Goal: Contribute content

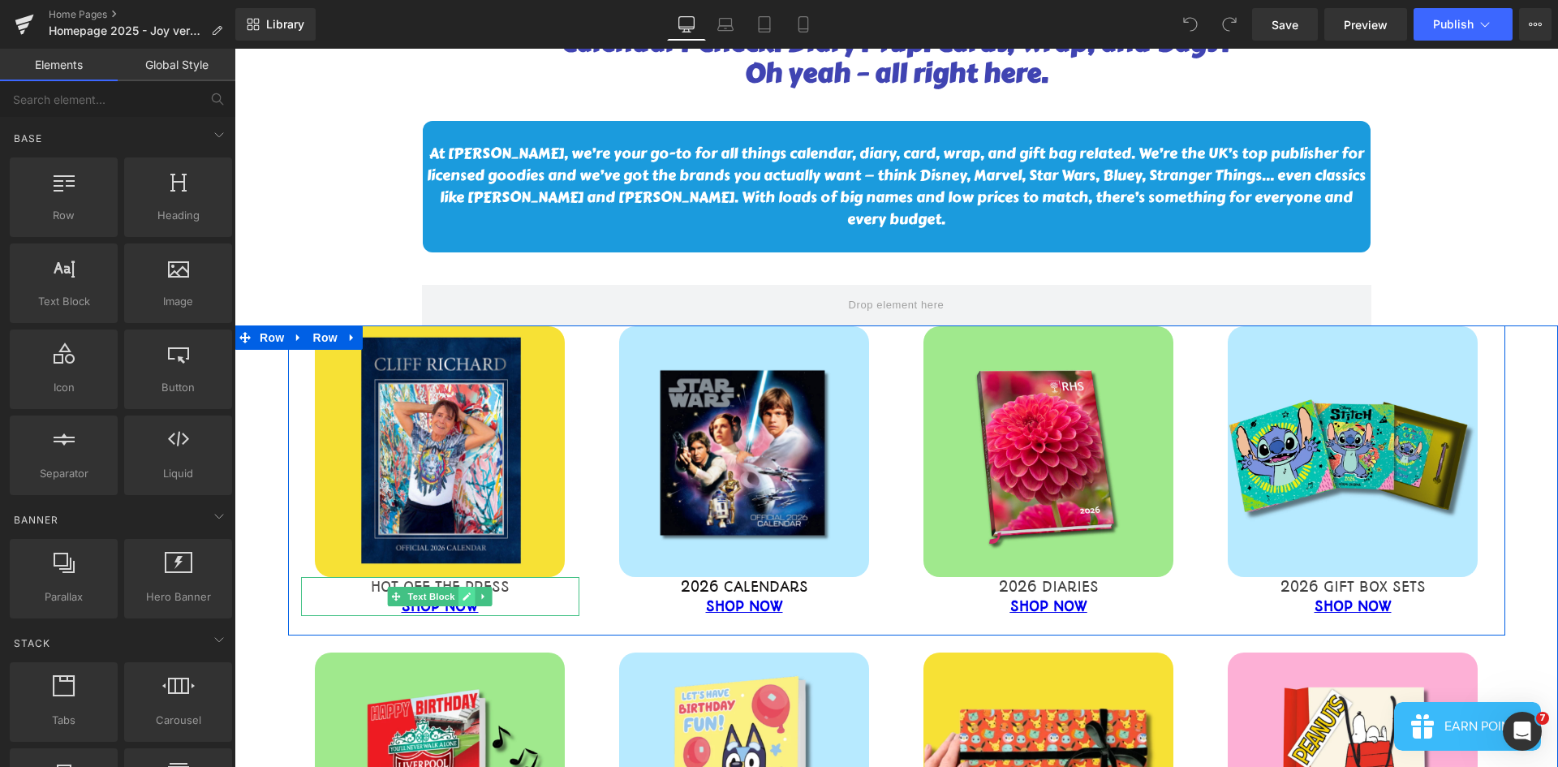
click at [464, 592] on icon at bounding box center [467, 597] width 9 height 10
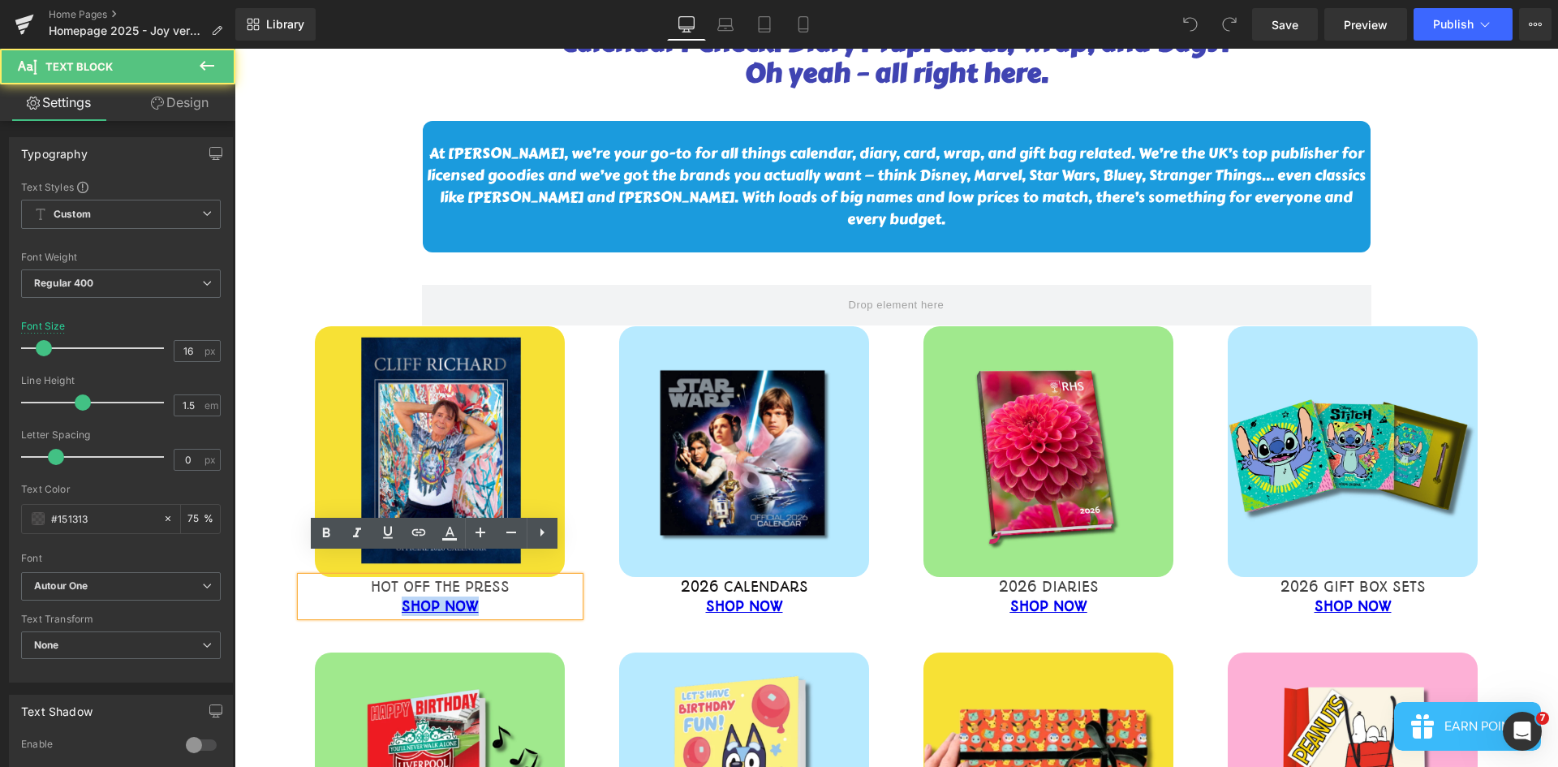
drag, startPoint x: 472, startPoint y: 583, endPoint x: 390, endPoint y: 589, distance: 82.2
click at [390, 596] on div "SHOP NOW" at bounding box center [440, 605] width 278 height 19
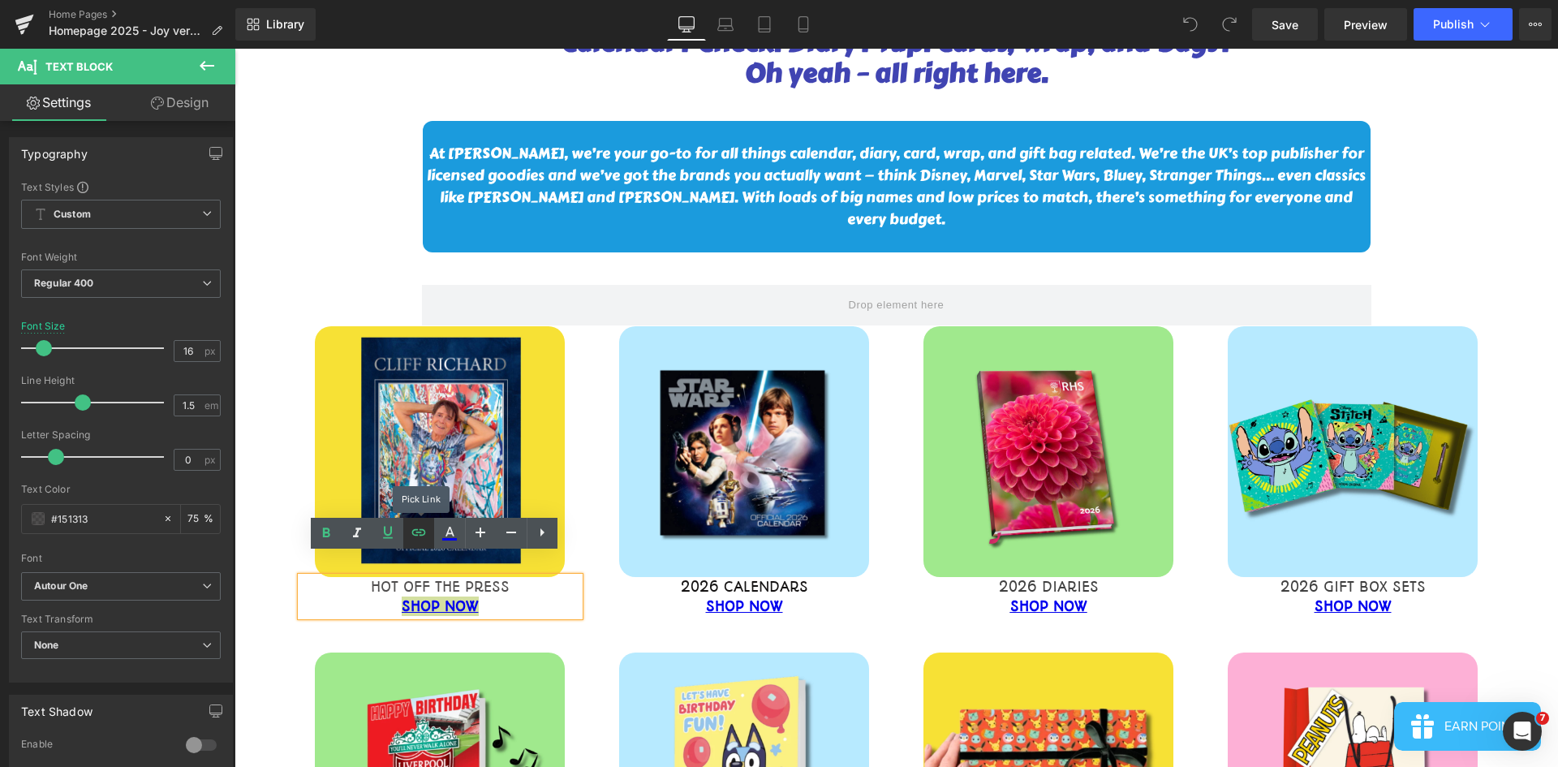
click at [411, 537] on icon at bounding box center [418, 532] width 19 height 19
click at [458, 616] on input "[URL][PERSON_NAME][DOMAIN_NAME][PERSON_NAME]" at bounding box center [373, 619] width 250 height 41
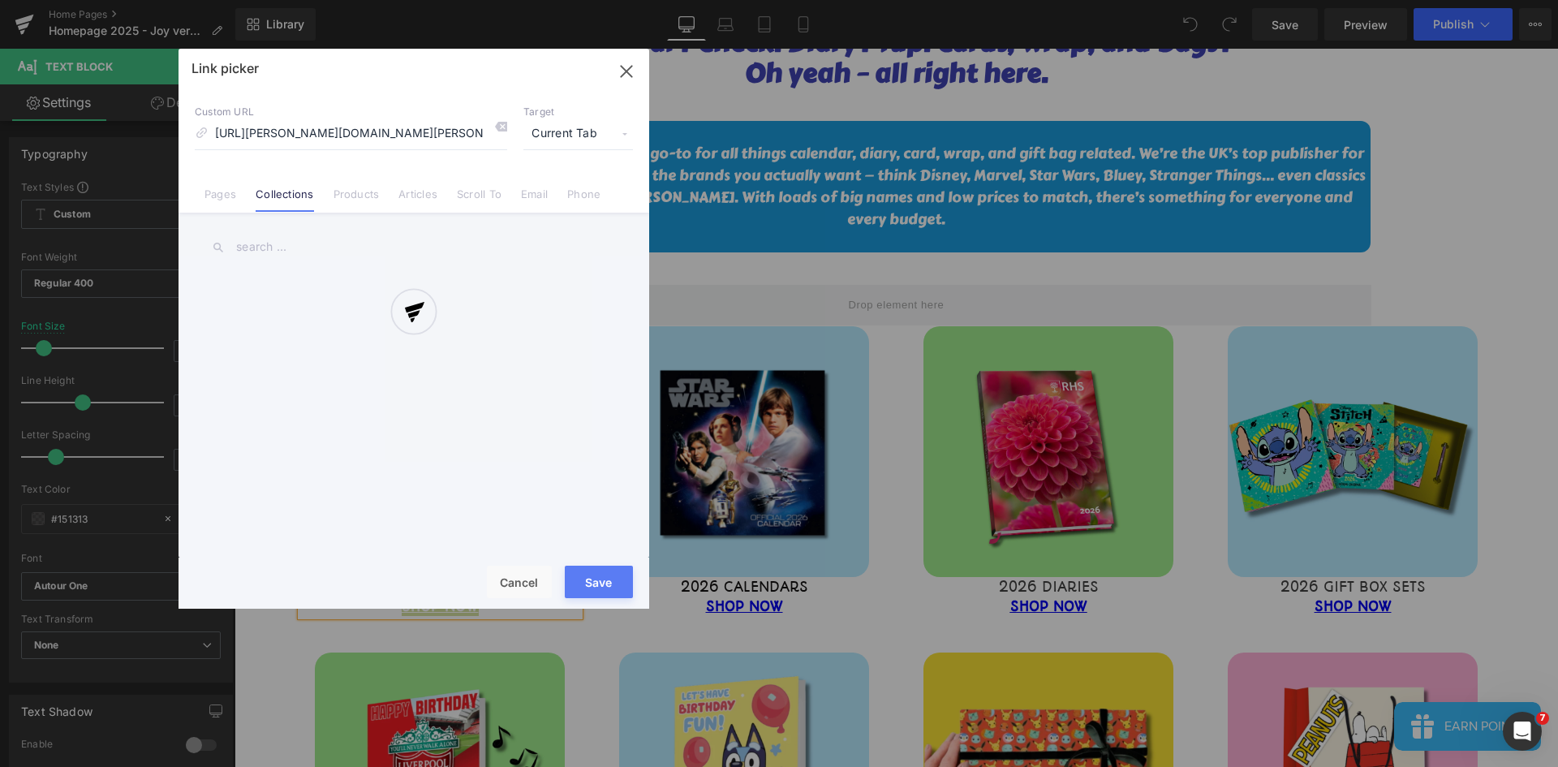
click at [544, 0] on div "Text Color Highlight Color #333333 Edit or remove link: Edit - Unlink - Cancel …" at bounding box center [779, 0] width 1558 height 0
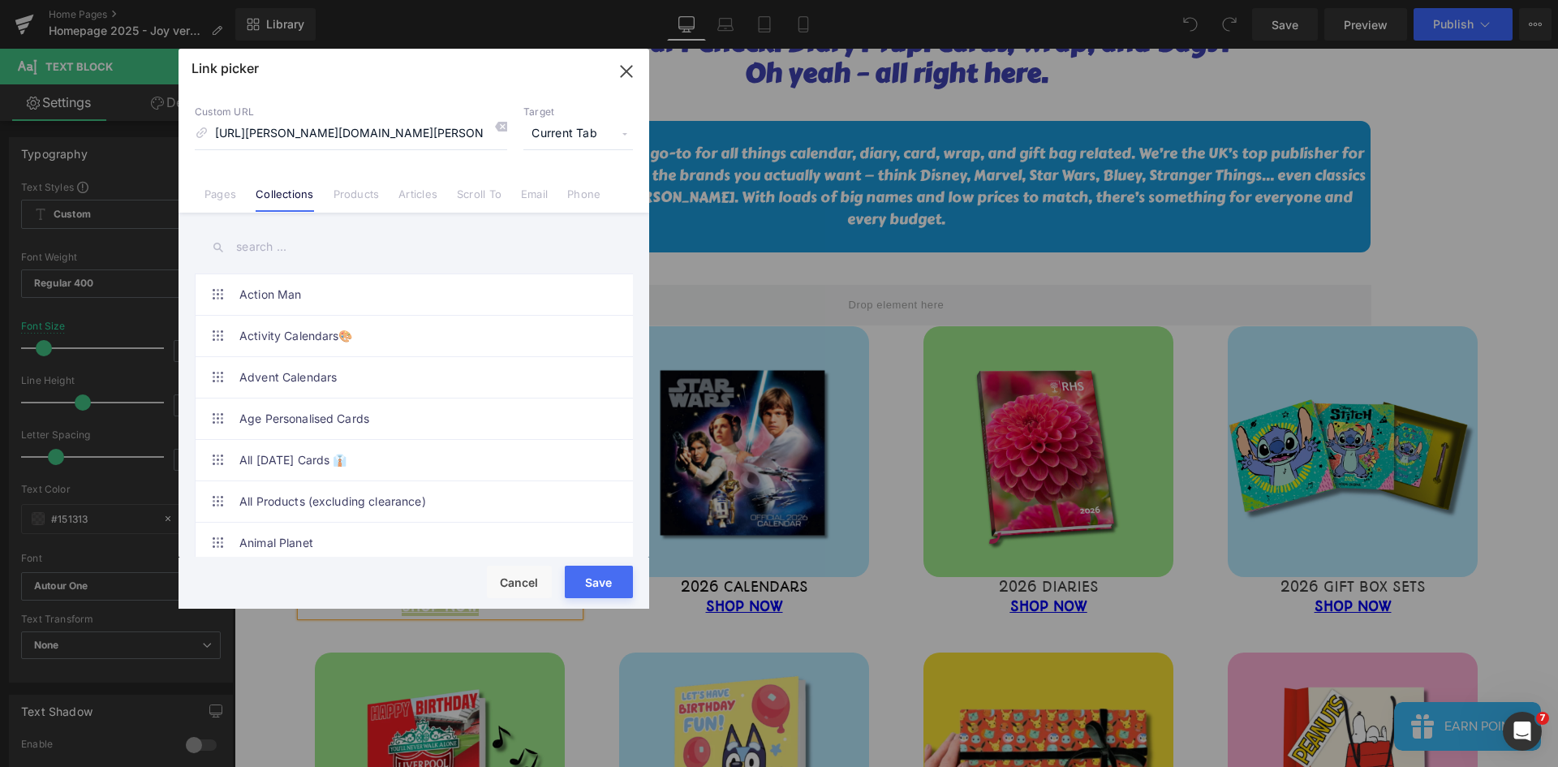
click at [312, 254] on div "Link picker Back to Library Insert Custom URL [URL][PERSON_NAME][DOMAIN_NAME][P…" at bounding box center [414, 329] width 471 height 560
click at [291, 260] on input "text" at bounding box center [414, 247] width 438 height 37
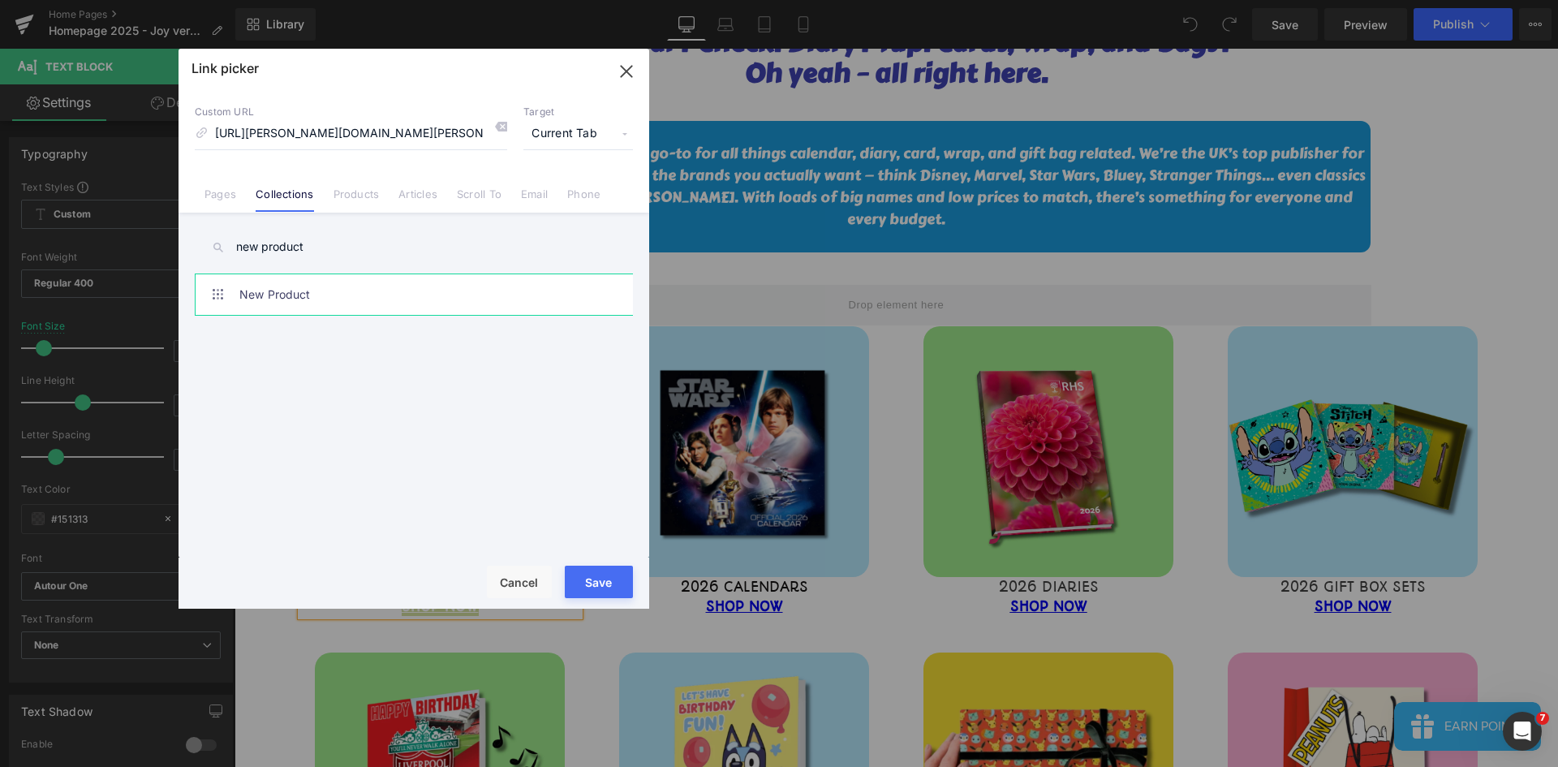
type input "new product"
click at [314, 302] on link "New Product" at bounding box center [417, 294] width 357 height 41
type input "/collections/new-product"
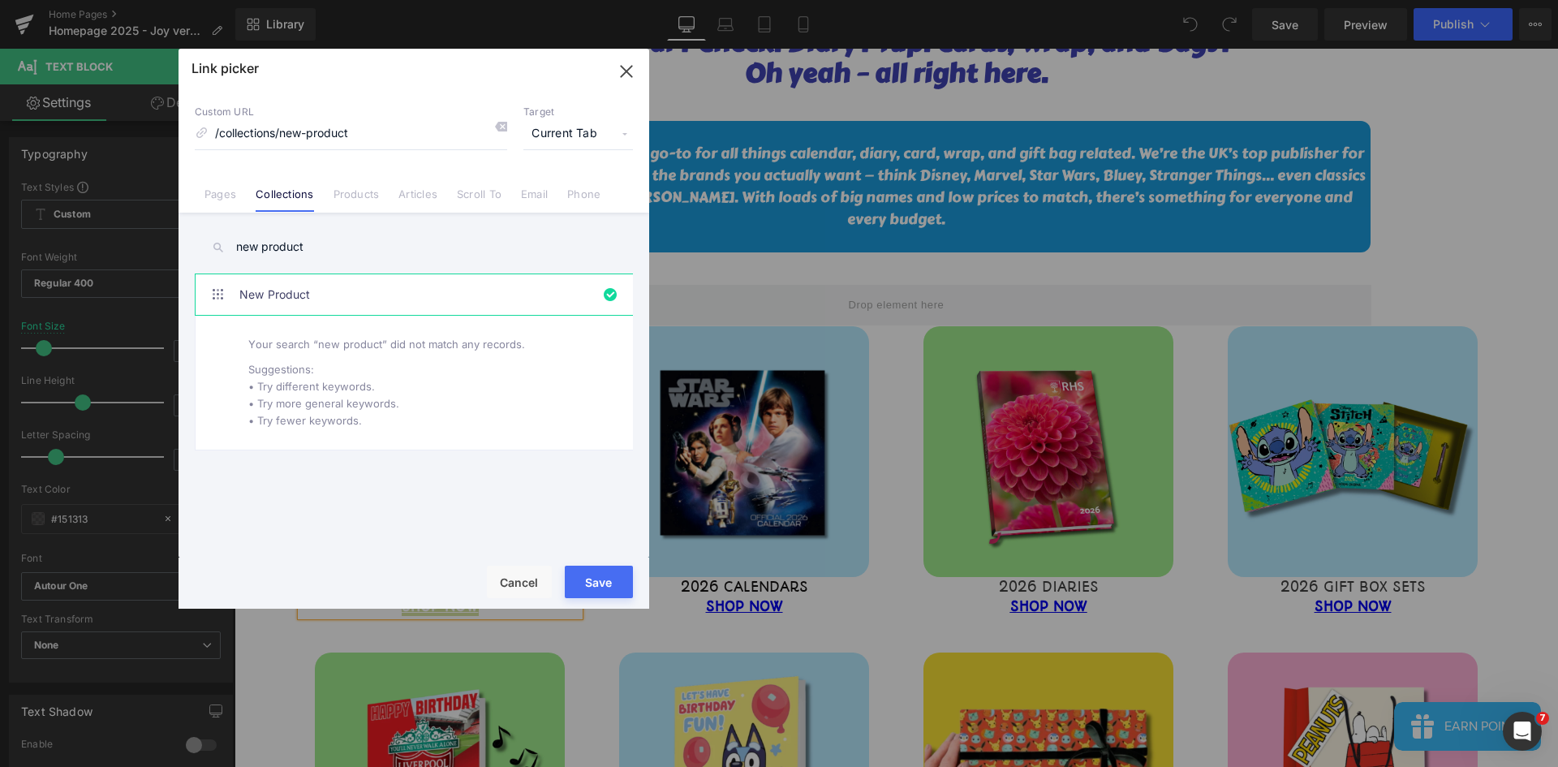
click at [605, 579] on button "Save" at bounding box center [599, 582] width 68 height 32
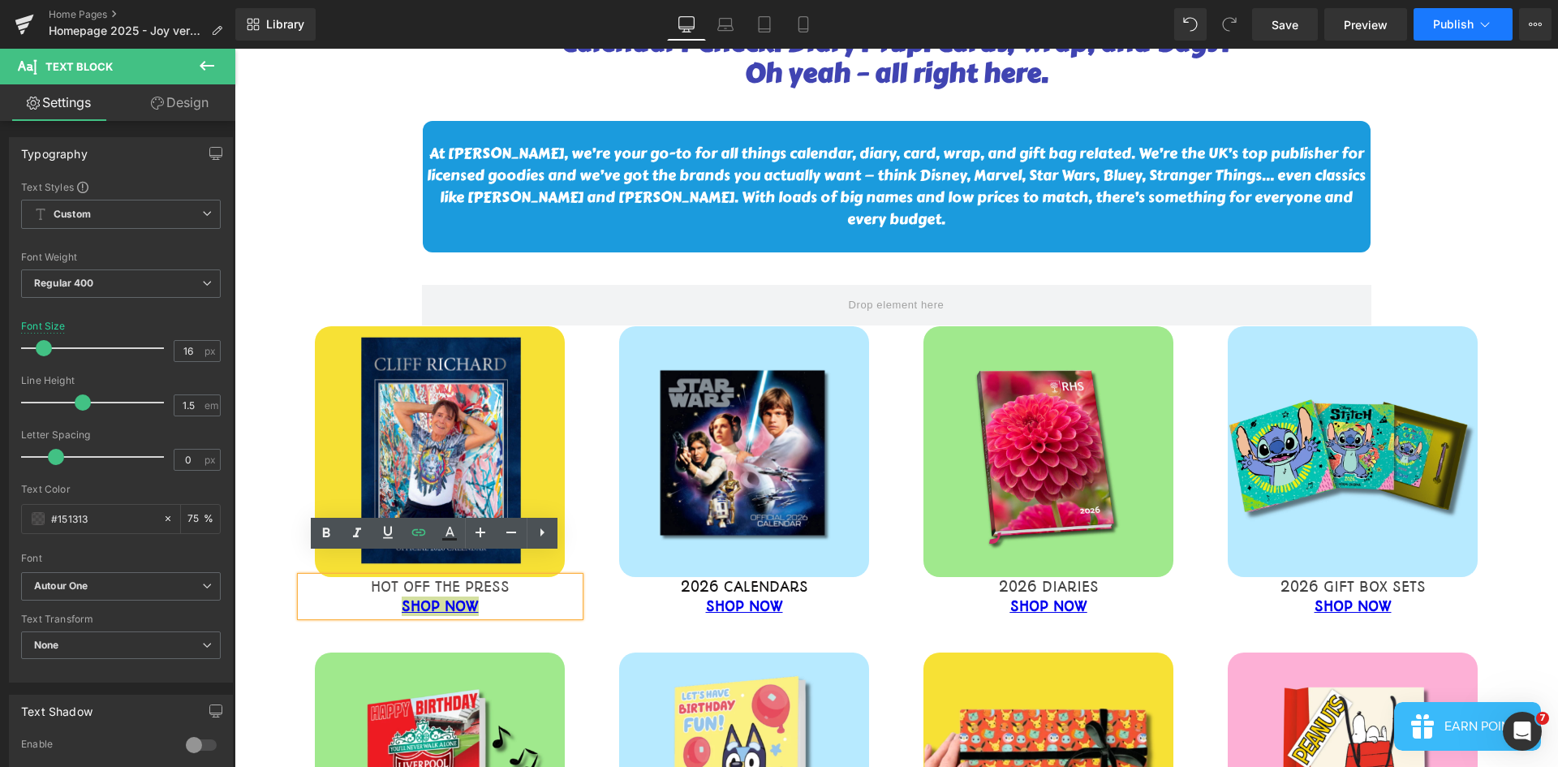
click at [1445, 19] on span "Publish" at bounding box center [1453, 24] width 41 height 13
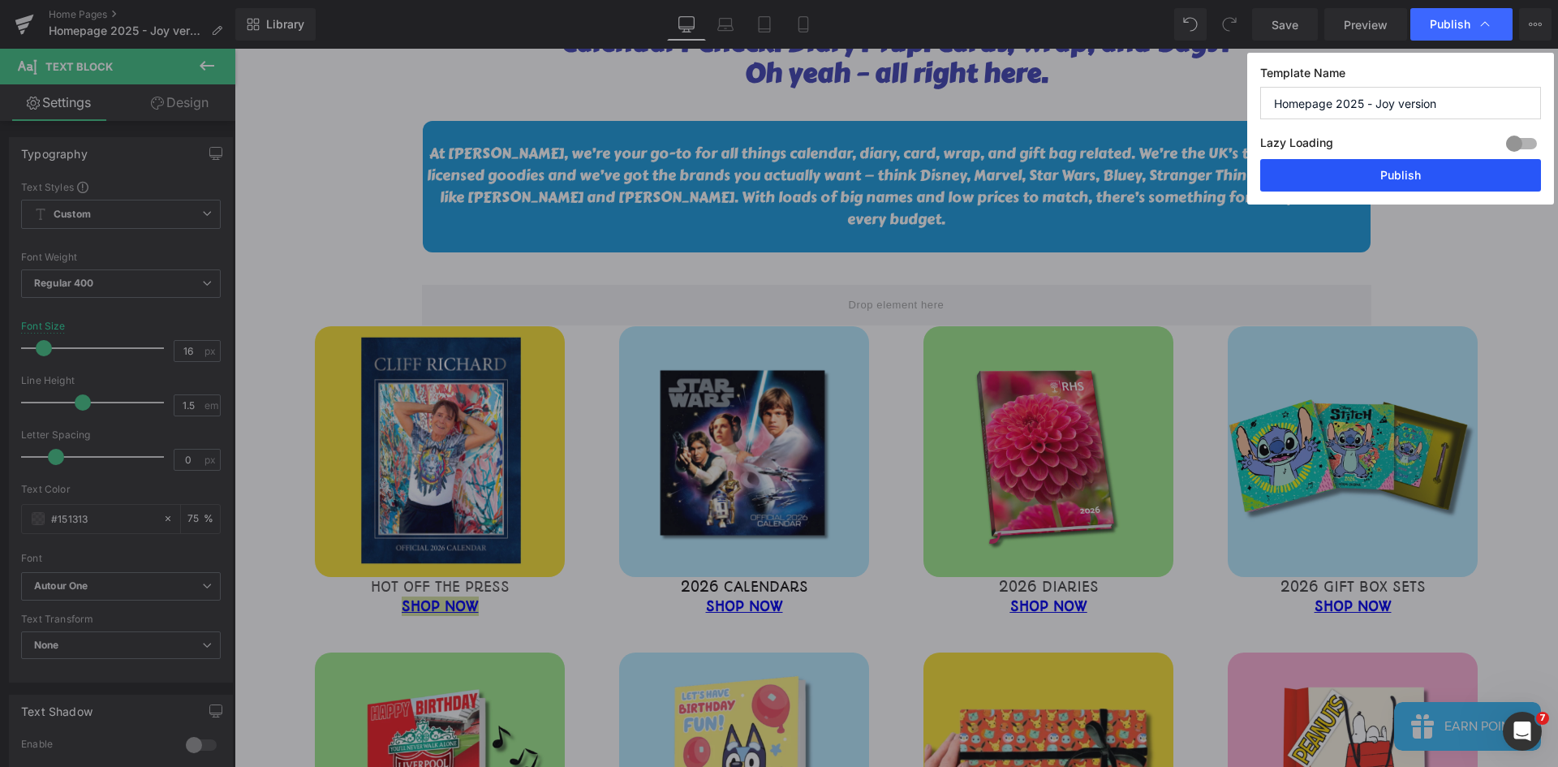
click at [1416, 179] on button "Publish" at bounding box center [1400, 175] width 281 height 32
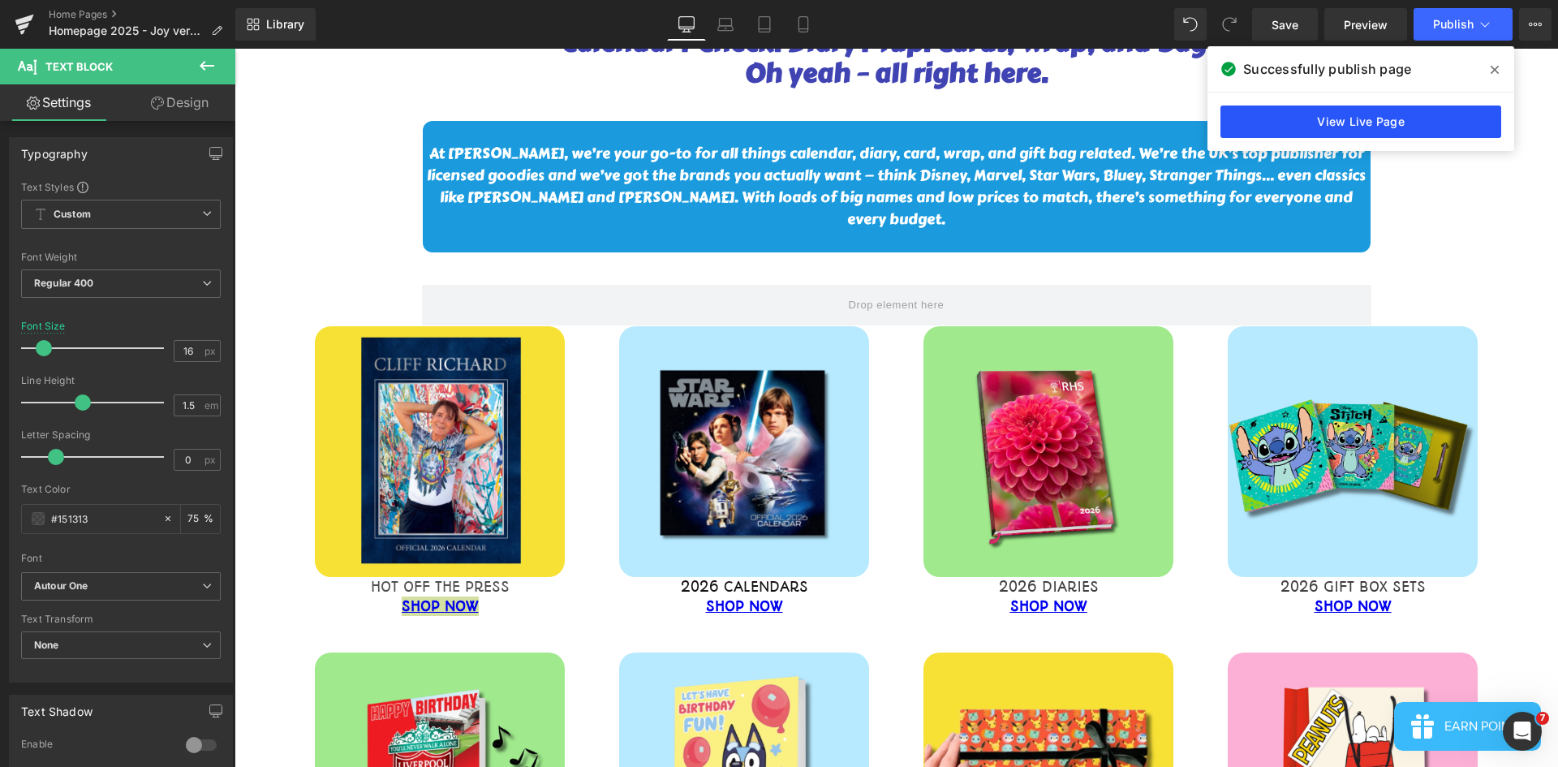
click at [1372, 114] on link "View Live Page" at bounding box center [1360, 121] width 281 height 32
